Goal: Task Accomplishment & Management: Manage account settings

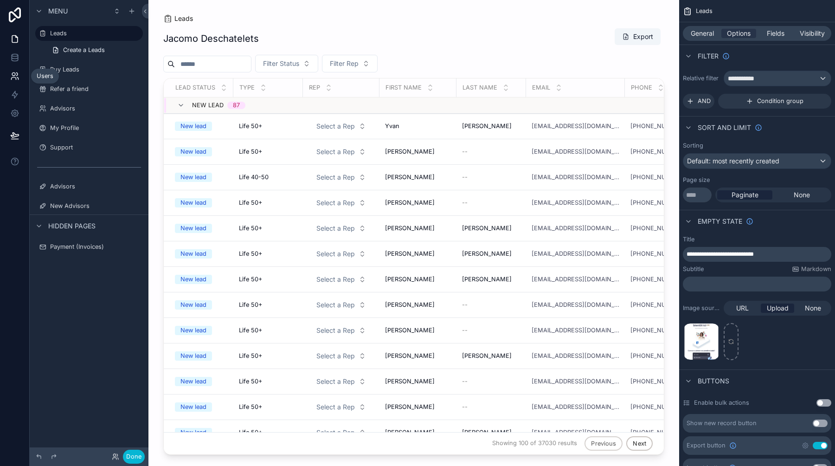
click at [6, 82] on link at bounding box center [14, 76] width 29 height 19
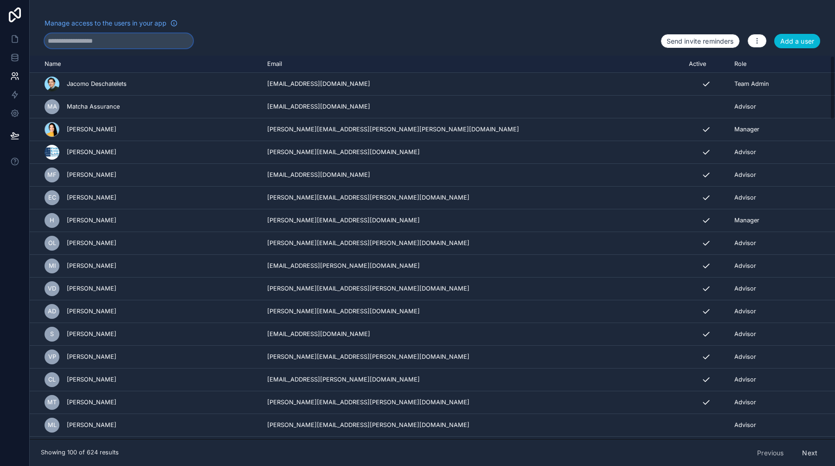
click at [127, 38] on input "text" at bounding box center [119, 40] width 148 height 15
paste input "**********"
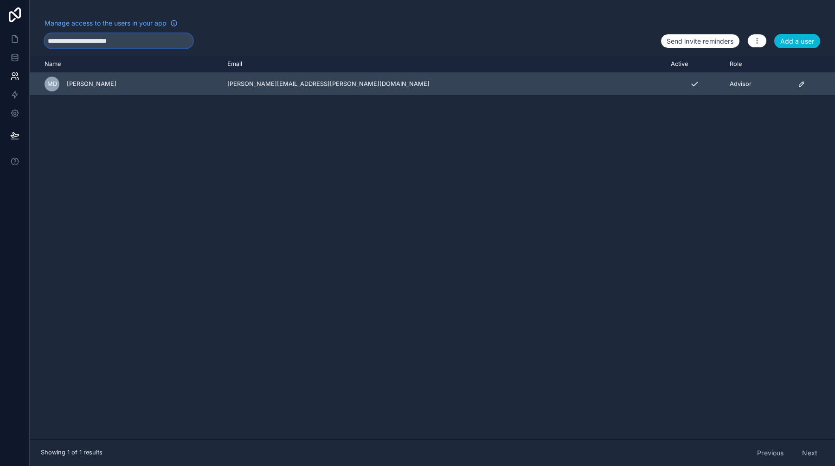
type input "**********"
click at [798, 84] on icon "scrollable content" at bounding box center [801, 83] width 7 height 7
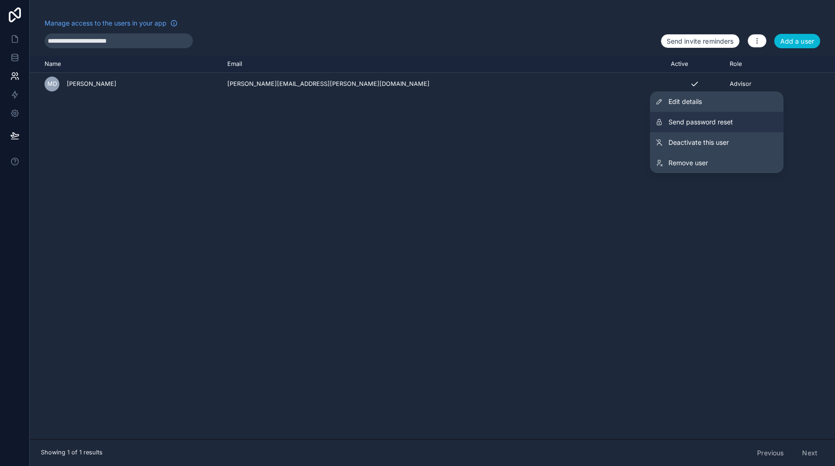
click at [729, 123] on span "Send password reset" at bounding box center [701, 121] width 64 height 9
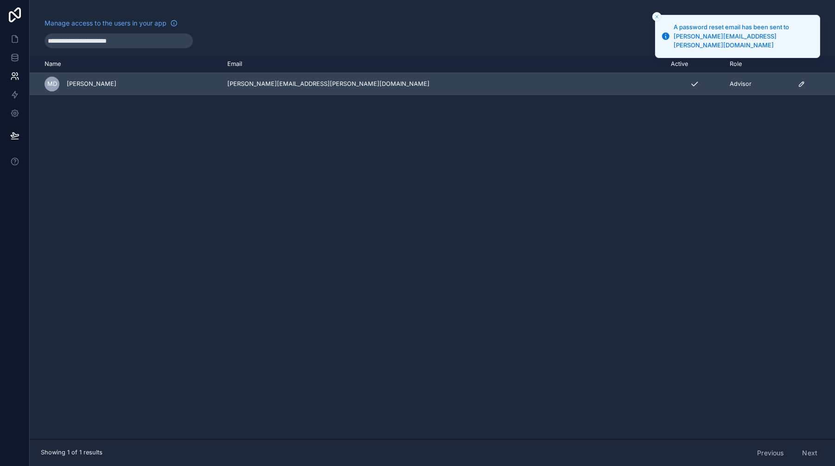
click at [798, 83] on icon "scrollable content" at bounding box center [801, 83] width 7 height 7
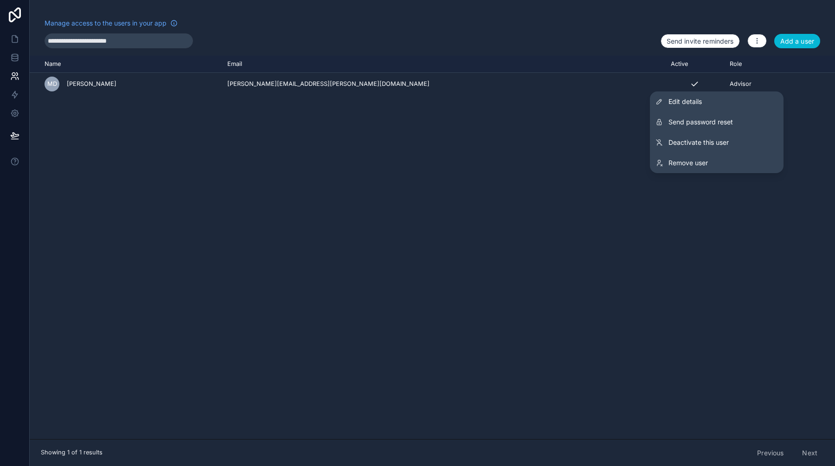
click at [503, 150] on div "Name Email Active Role [DOMAIN_NAME] MD [PERSON_NAME] Duhaime [EMAIL_ADDRESS][P…" at bounding box center [433, 247] width 806 height 383
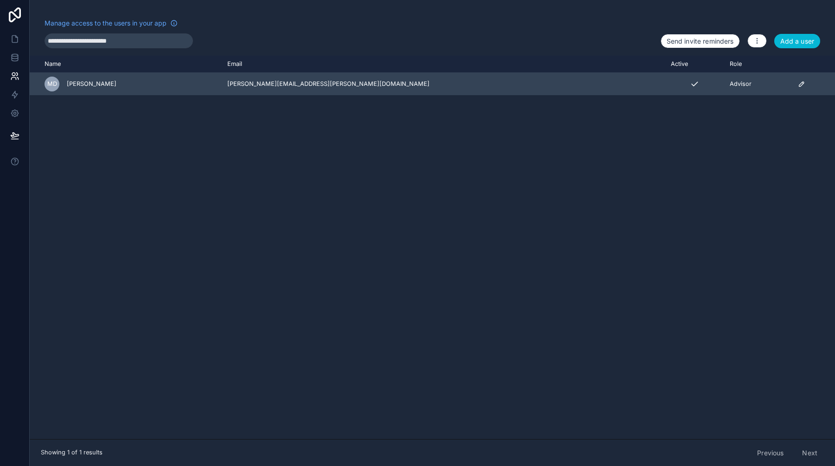
click at [409, 94] on td "[PERSON_NAME][EMAIL_ADDRESS][PERSON_NAME][DOMAIN_NAME]" at bounding box center [444, 84] width 444 height 23
click at [402, 85] on td "[PERSON_NAME][EMAIL_ADDRESS][PERSON_NAME][DOMAIN_NAME]" at bounding box center [444, 84] width 444 height 23
click at [798, 84] on icon "scrollable content" at bounding box center [801, 83] width 7 height 7
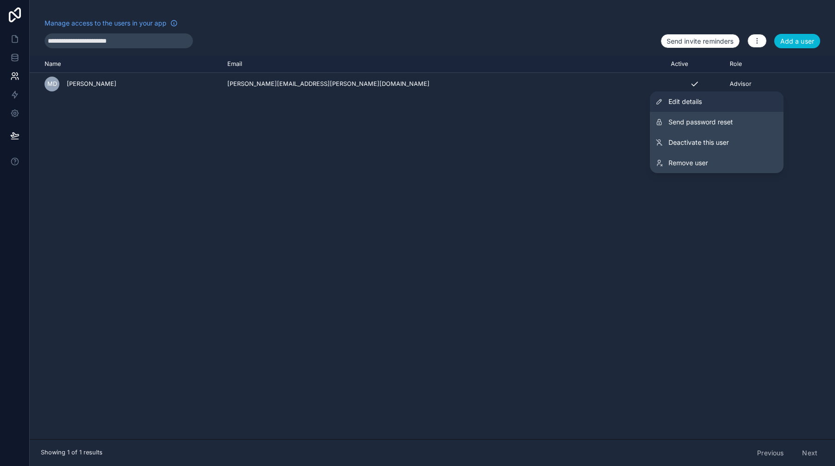
click at [722, 102] on link "Edit details" at bounding box center [717, 101] width 134 height 20
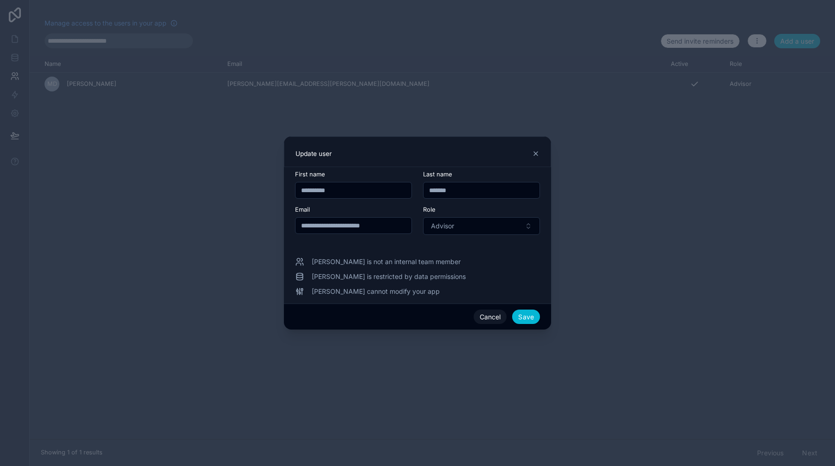
click at [734, 159] on div at bounding box center [417, 233] width 835 height 466
click at [495, 312] on button "Cancel" at bounding box center [490, 316] width 33 height 15
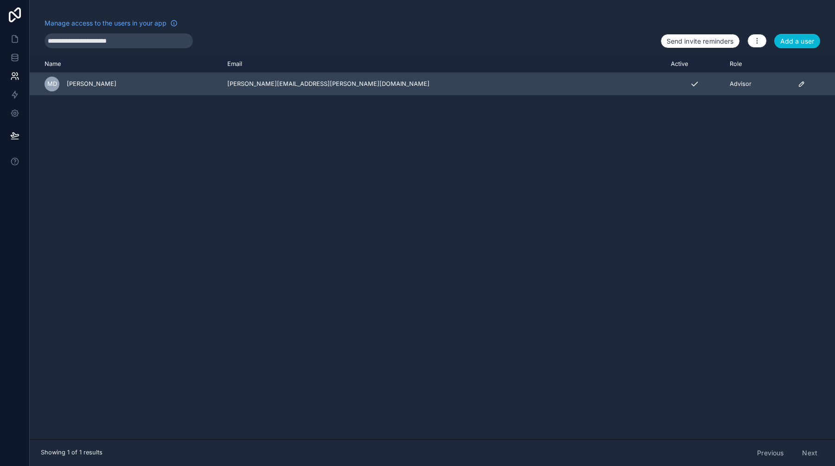
click at [798, 83] on icon "scrollable content" at bounding box center [801, 83] width 7 height 7
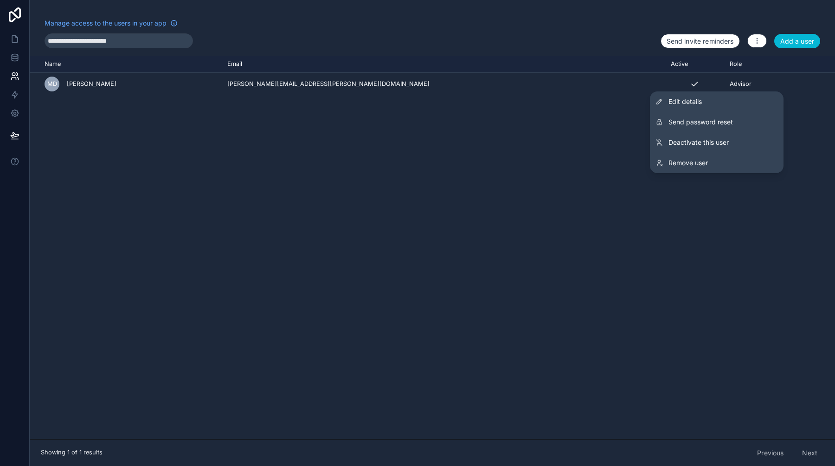
click at [438, 175] on div "Name Email Active Role [DOMAIN_NAME] MD [PERSON_NAME] Duhaime [EMAIL_ADDRESS][P…" at bounding box center [433, 247] width 806 height 383
